Goal: Task Accomplishment & Management: Manage account settings

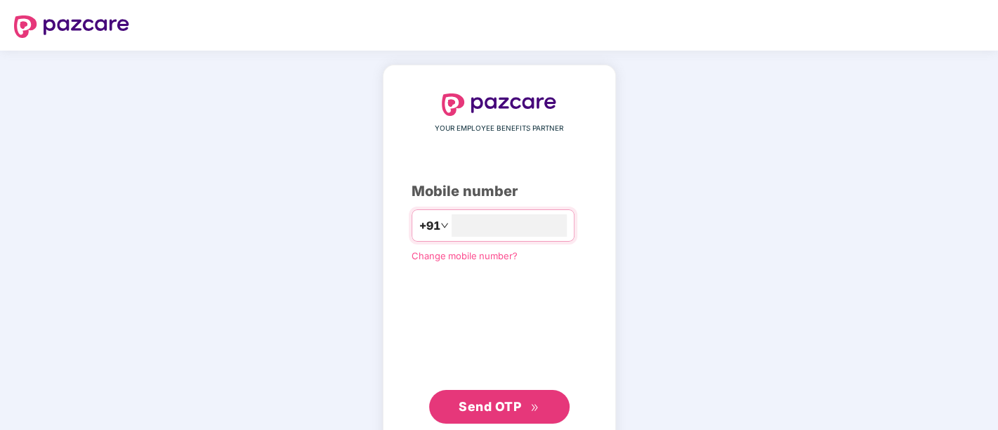
type input "**********"
click at [466, 407] on span "Send OTP" at bounding box center [490, 406] width 62 height 15
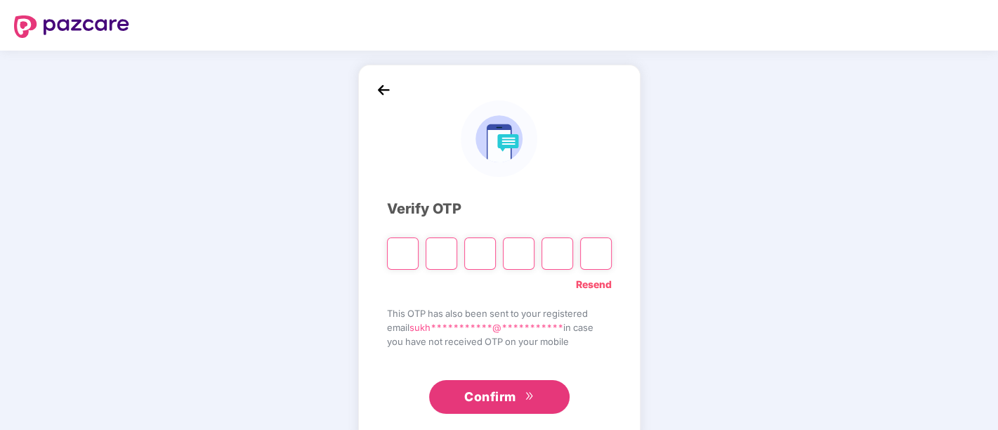
paste input "*"
type input "*"
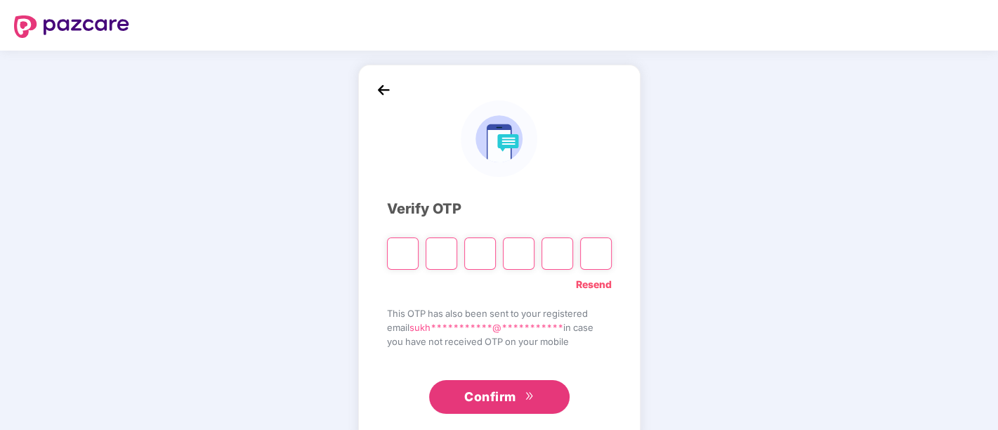
type input "*"
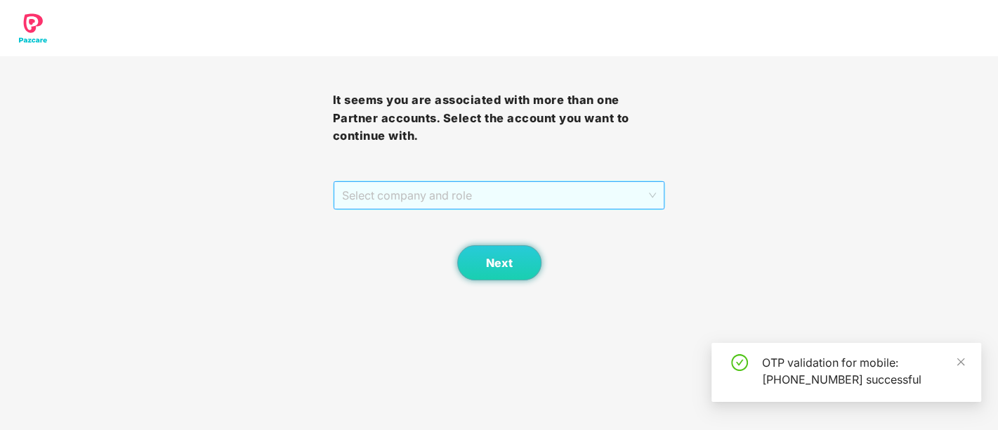
click at [489, 185] on span "Select company and role" at bounding box center [499, 195] width 315 height 27
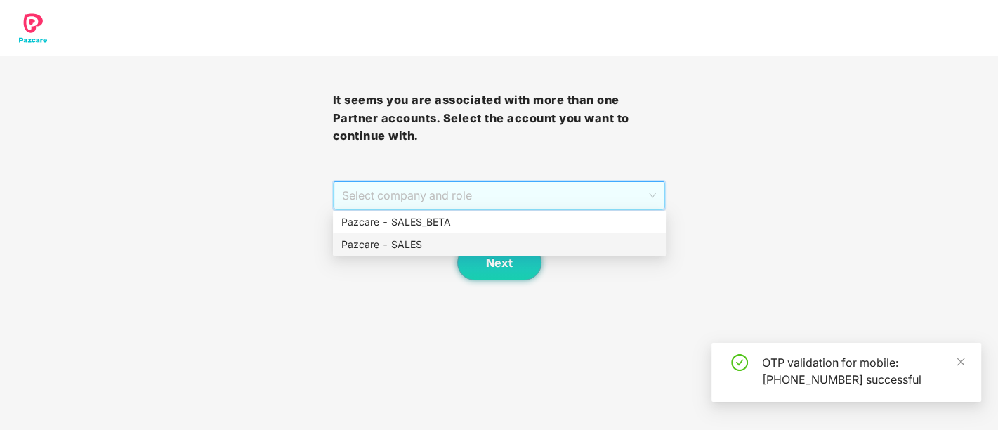
click at [467, 237] on div "Pazcare - SALES" at bounding box center [499, 244] width 316 height 15
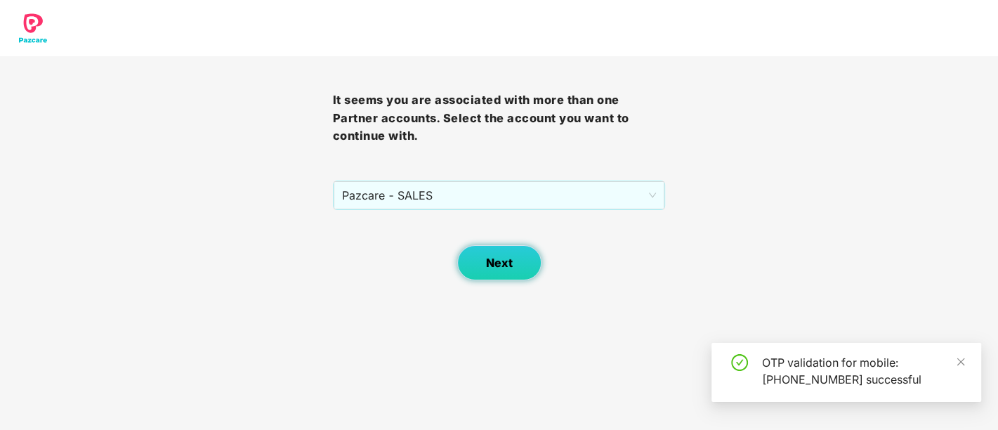
click at [503, 270] on button "Next" at bounding box center [499, 262] width 84 height 35
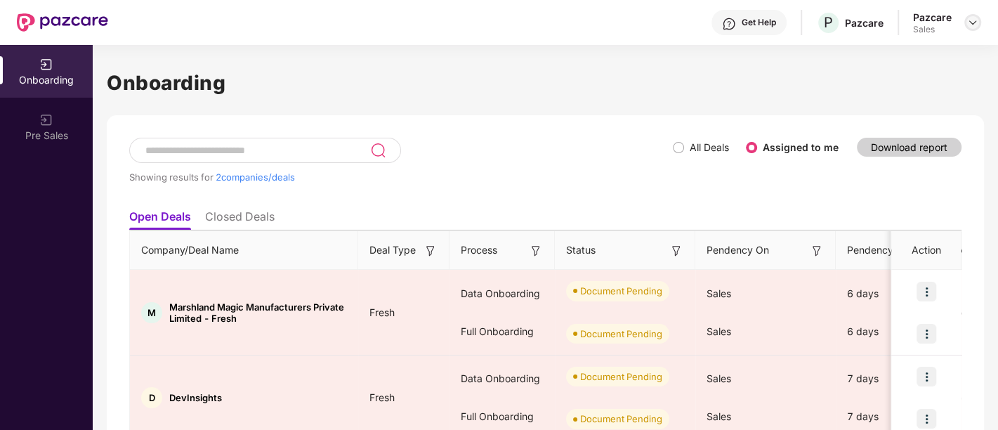
click at [967, 26] on img at bounding box center [972, 22] width 11 height 11
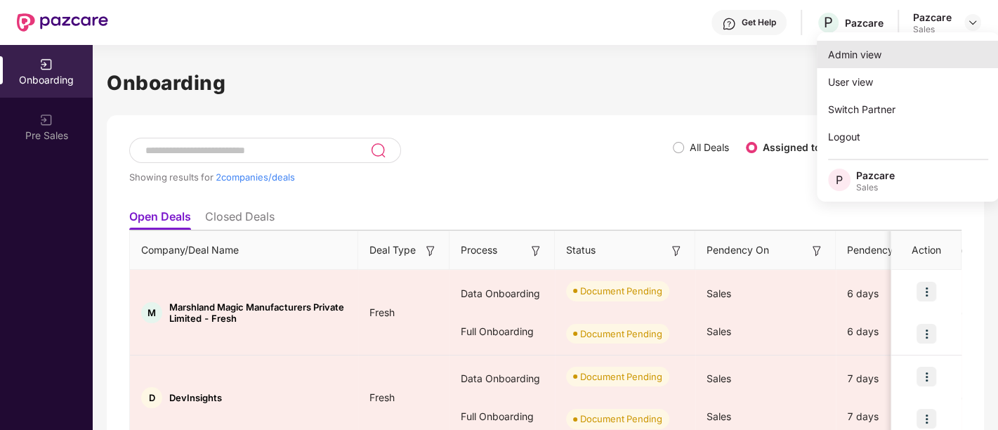
click at [890, 47] on div "Admin view" at bounding box center [908, 54] width 183 height 27
